Goal: Information Seeking & Learning: Learn about a topic

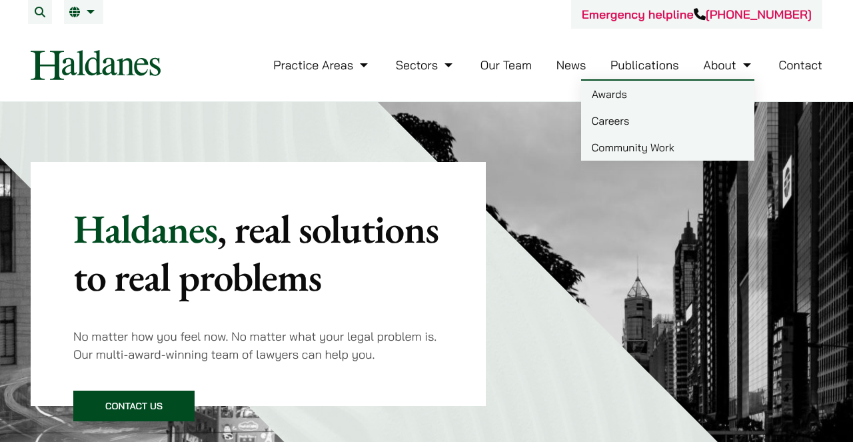
click at [591, 123] on link "Careers" at bounding box center [667, 120] width 173 height 27
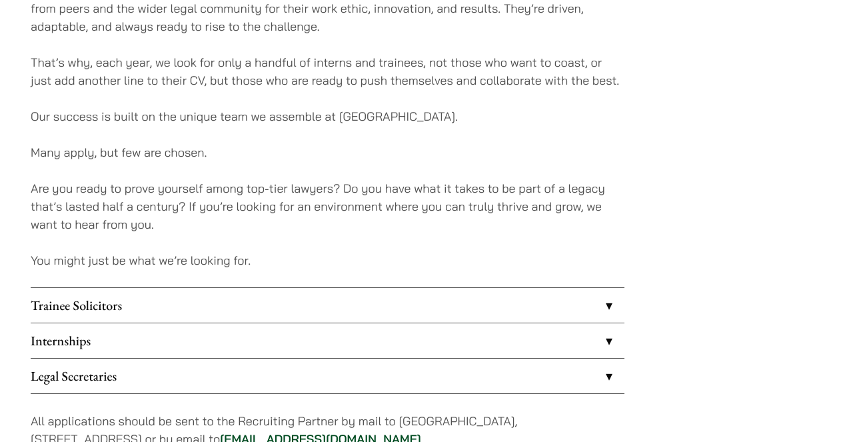
scroll to position [1077, 0]
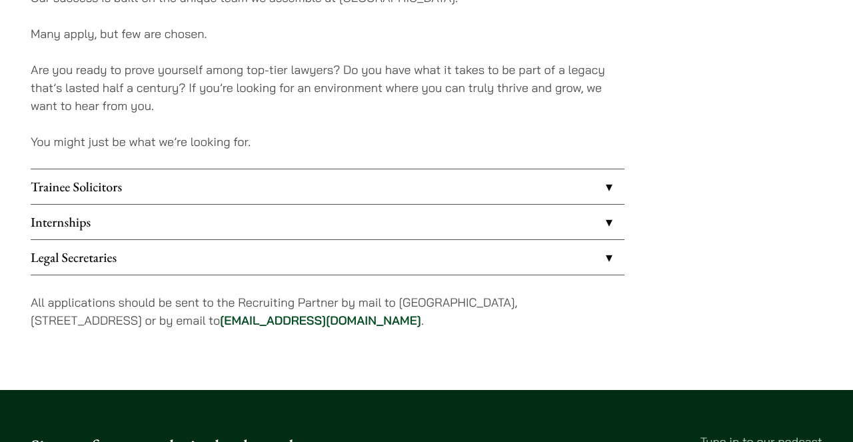
click at [609, 247] on link "Legal Secretaries" at bounding box center [328, 257] width 594 height 35
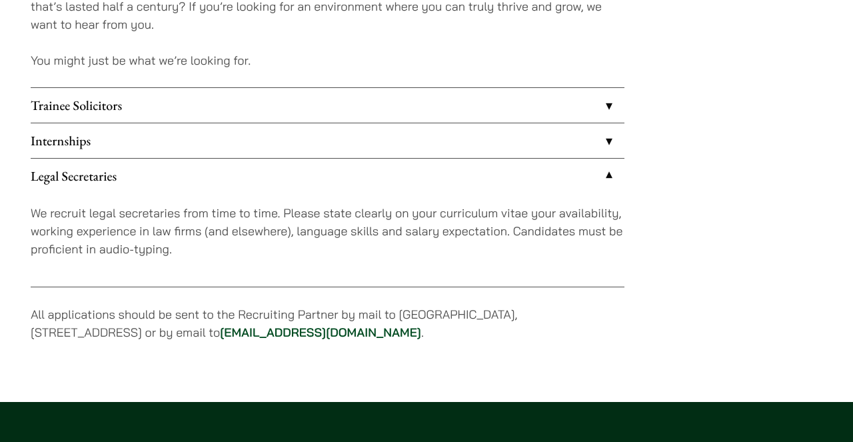
scroll to position [1159, 0]
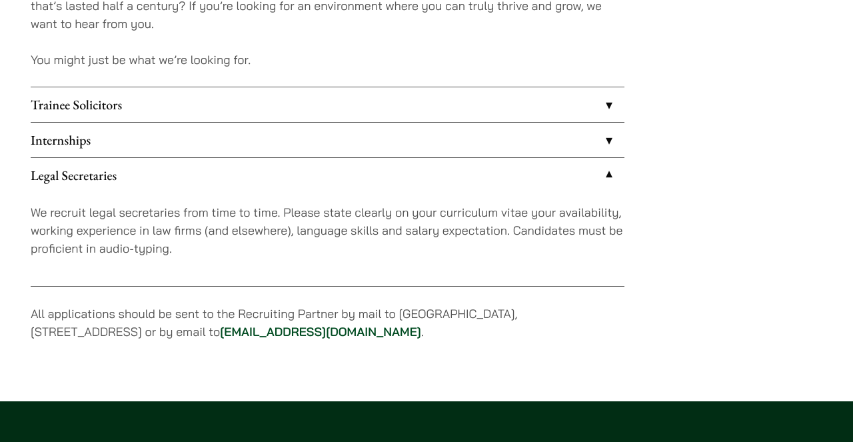
click at [605, 149] on link "Internships" at bounding box center [328, 140] width 594 height 35
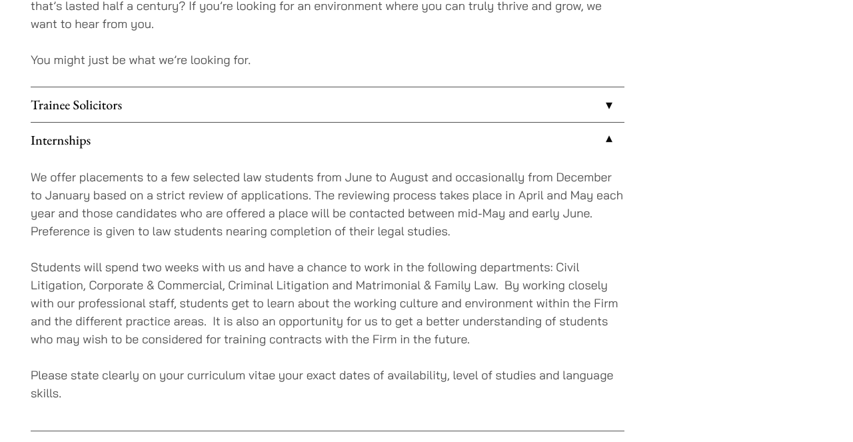
click at [616, 123] on link "Internships" at bounding box center [328, 140] width 594 height 35
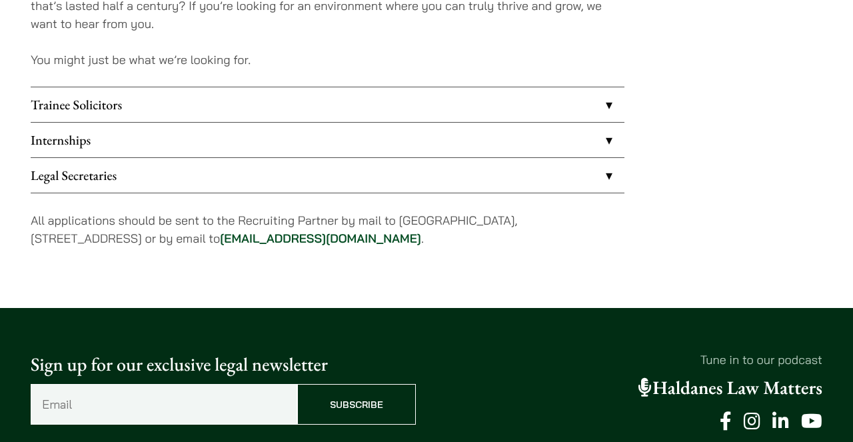
click at [611, 115] on link "Trainee Solicitors" at bounding box center [328, 104] width 594 height 35
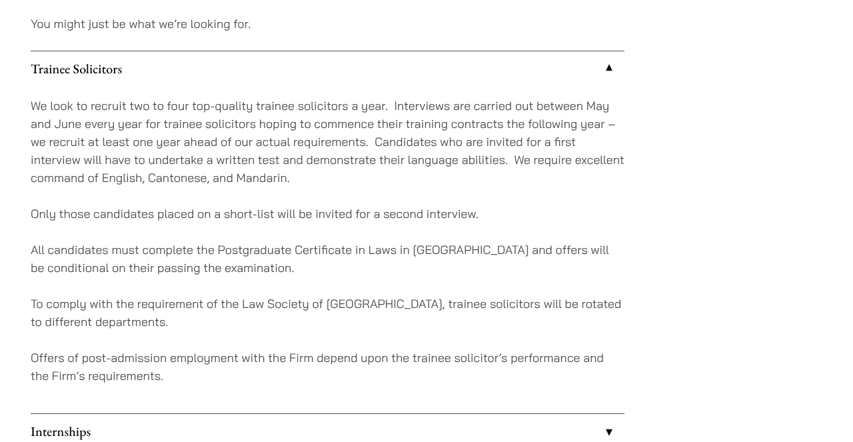
scroll to position [1187, 0]
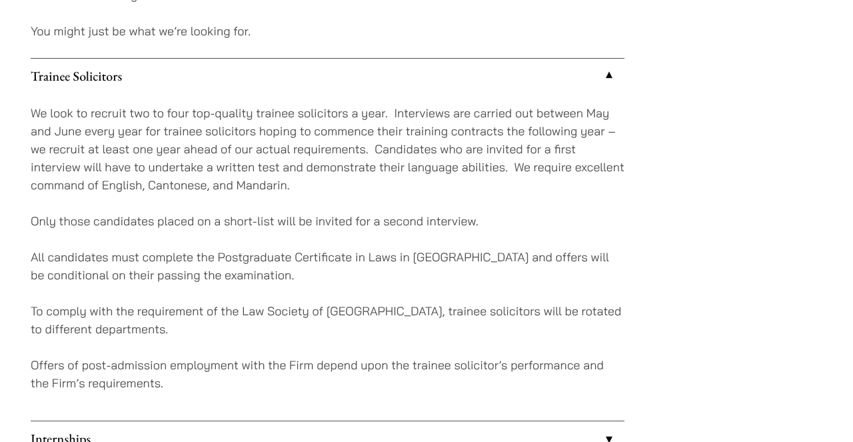
click at [609, 77] on link "Trainee Solicitors" at bounding box center [328, 76] width 594 height 35
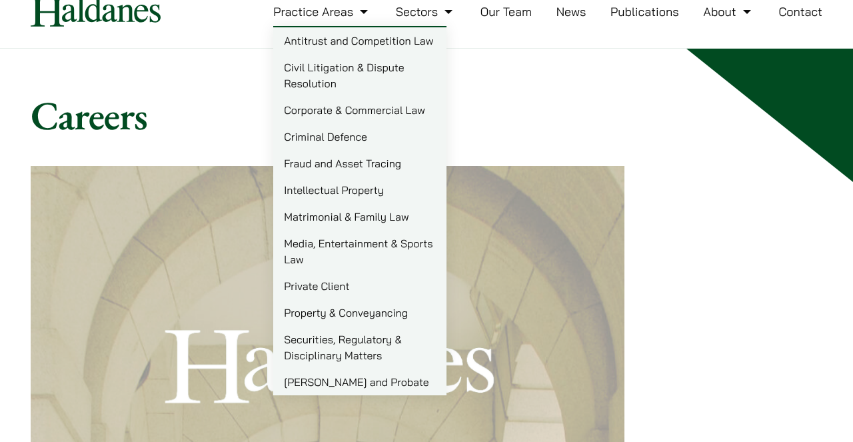
scroll to position [54, 0]
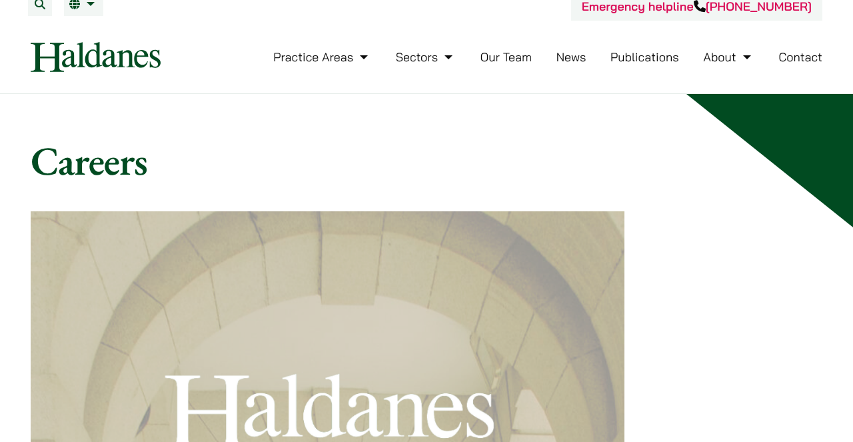
scroll to position [0, 0]
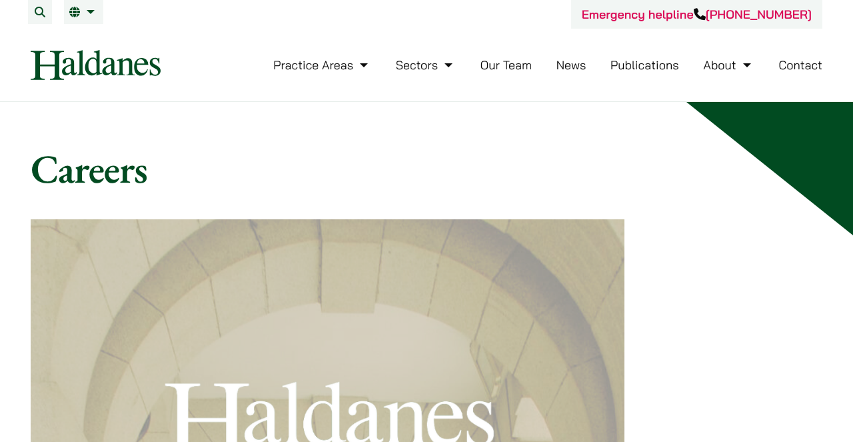
click at [795, 68] on link "Contact" at bounding box center [801, 64] width 44 height 15
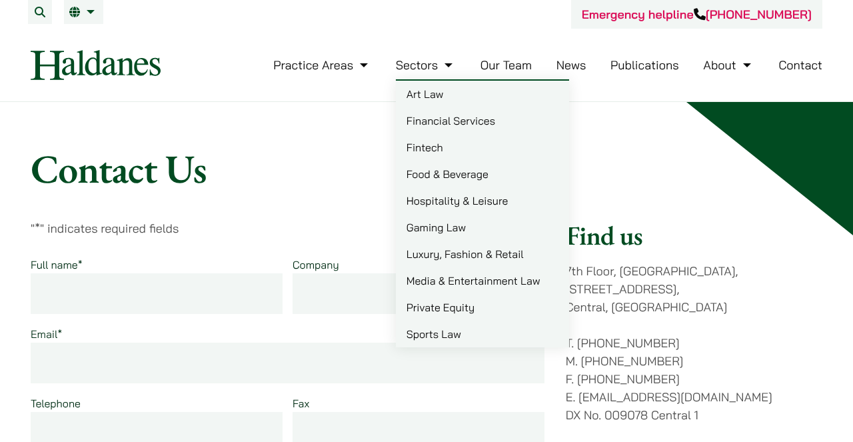
click at [495, 61] on link "Our Team" at bounding box center [506, 64] width 51 height 15
